Goal: Task Accomplishment & Management: Use online tool/utility

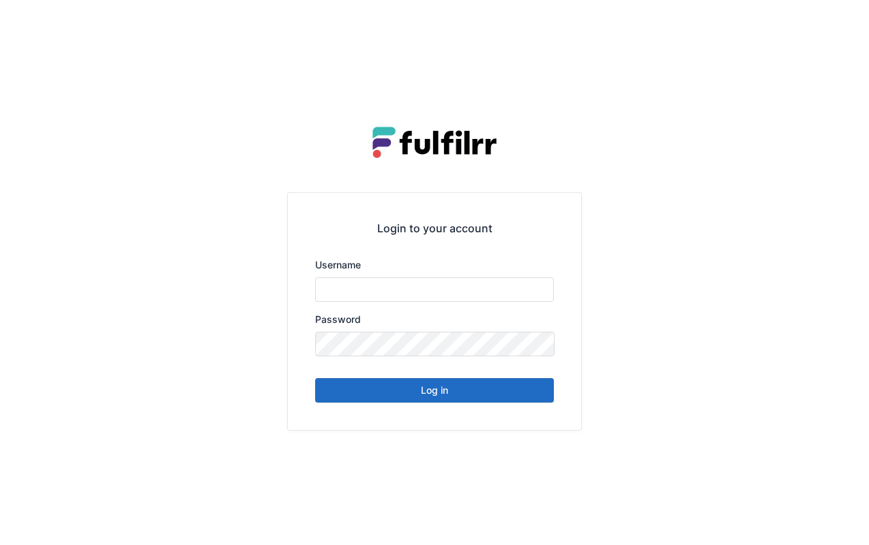
type input "******"
click at [493, 395] on button "Log in" at bounding box center [434, 390] width 239 height 25
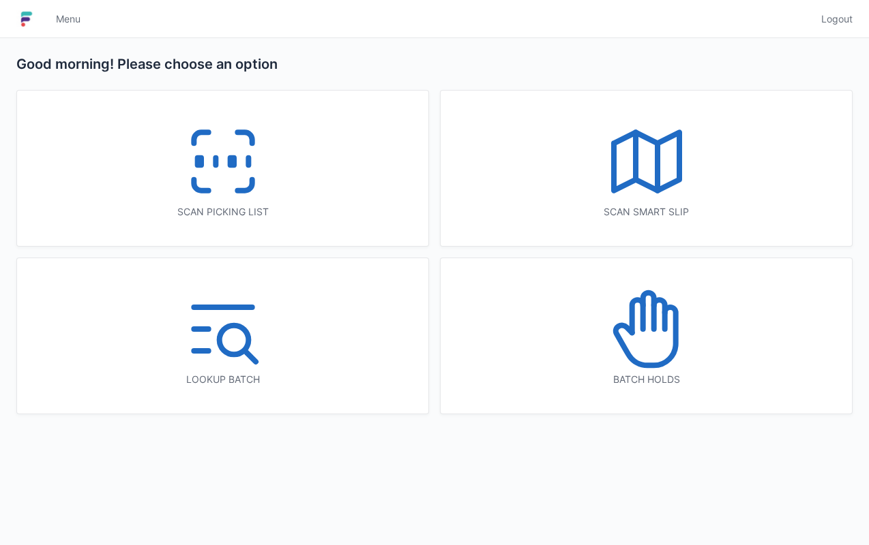
click at [307, 207] on div "Scan picking list" at bounding box center [222, 212] width 357 height 14
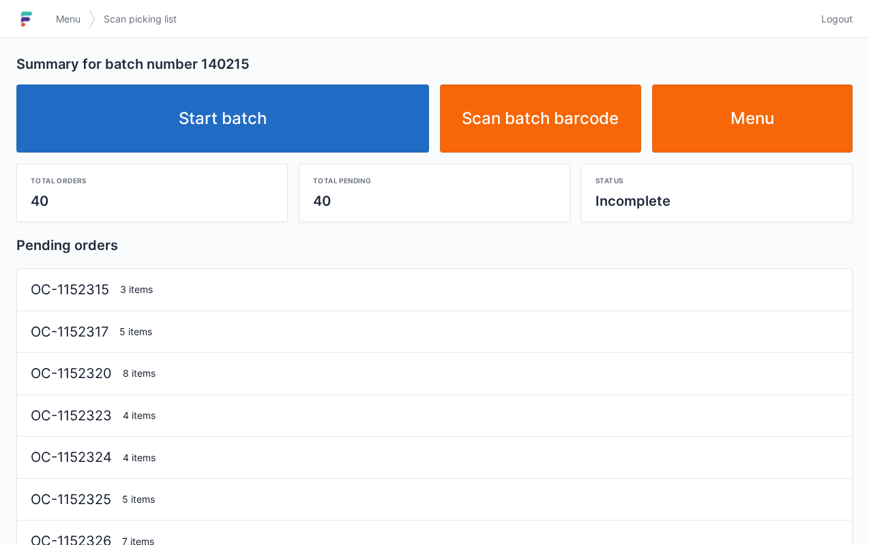
click at [359, 117] on link "Start batch" at bounding box center [222, 119] width 413 height 68
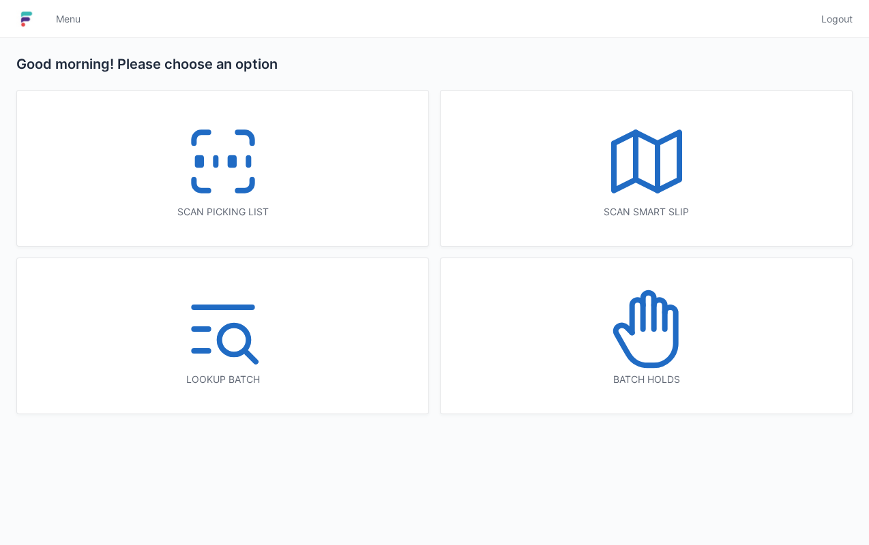
click at [293, 190] on div "Scan picking list" at bounding box center [222, 168] width 411 height 155
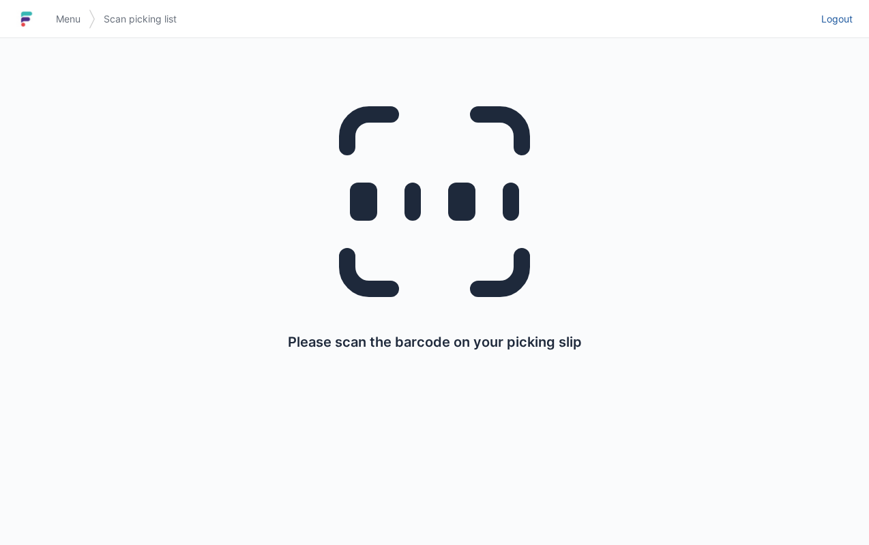
click at [828, 19] on span "Logout" at bounding box center [836, 19] width 31 height 14
click at [843, 16] on span "Logout" at bounding box center [836, 19] width 31 height 14
click at [834, 21] on span "Logout" at bounding box center [836, 19] width 31 height 14
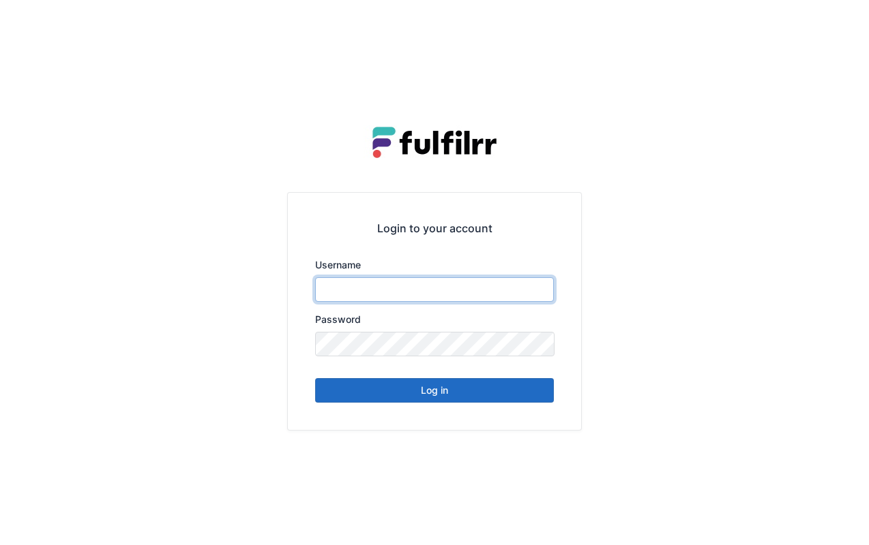
type input "******"
click at [455, 394] on button "Log in" at bounding box center [434, 390] width 239 height 25
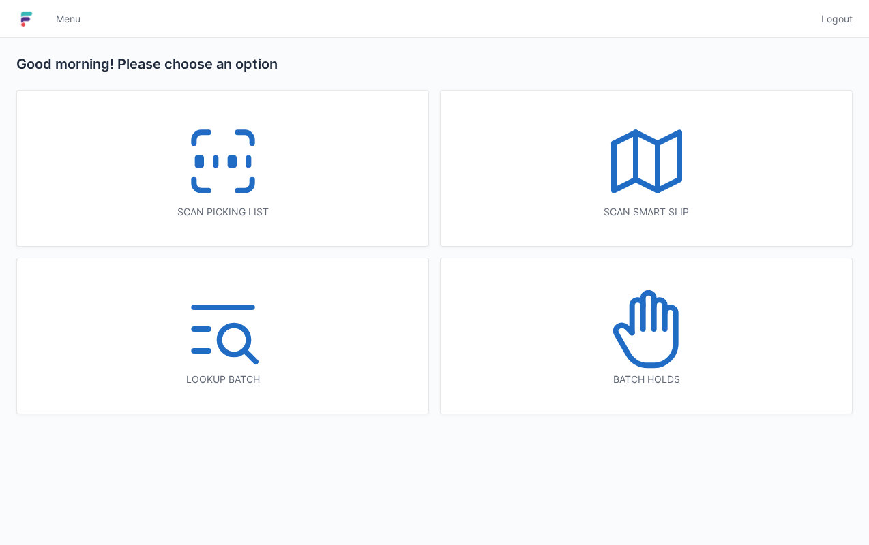
click at [215, 165] on line at bounding box center [215, 162] width 0 height 8
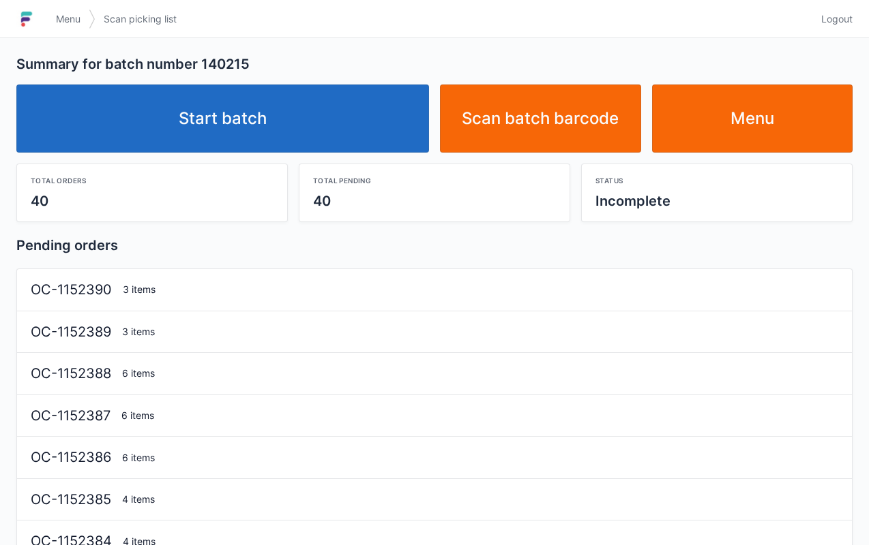
click at [387, 149] on link "Start batch" at bounding box center [222, 119] width 413 height 68
